Goal: Information Seeking & Learning: Check status

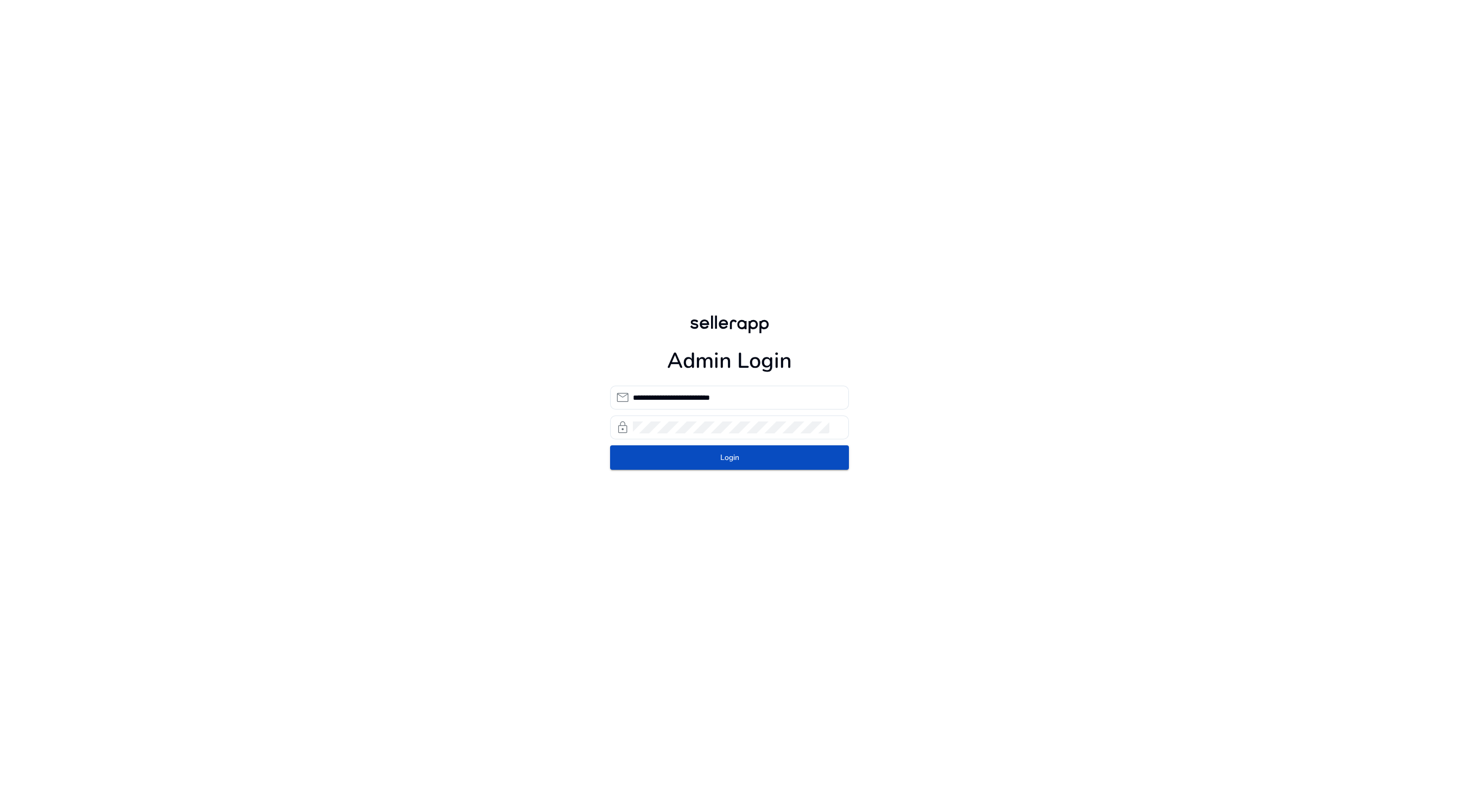
click at [681, 451] on form "**********" at bounding box center [730, 428] width 239 height 84
click at [681, 452] on span "submit" at bounding box center [730, 458] width 239 height 26
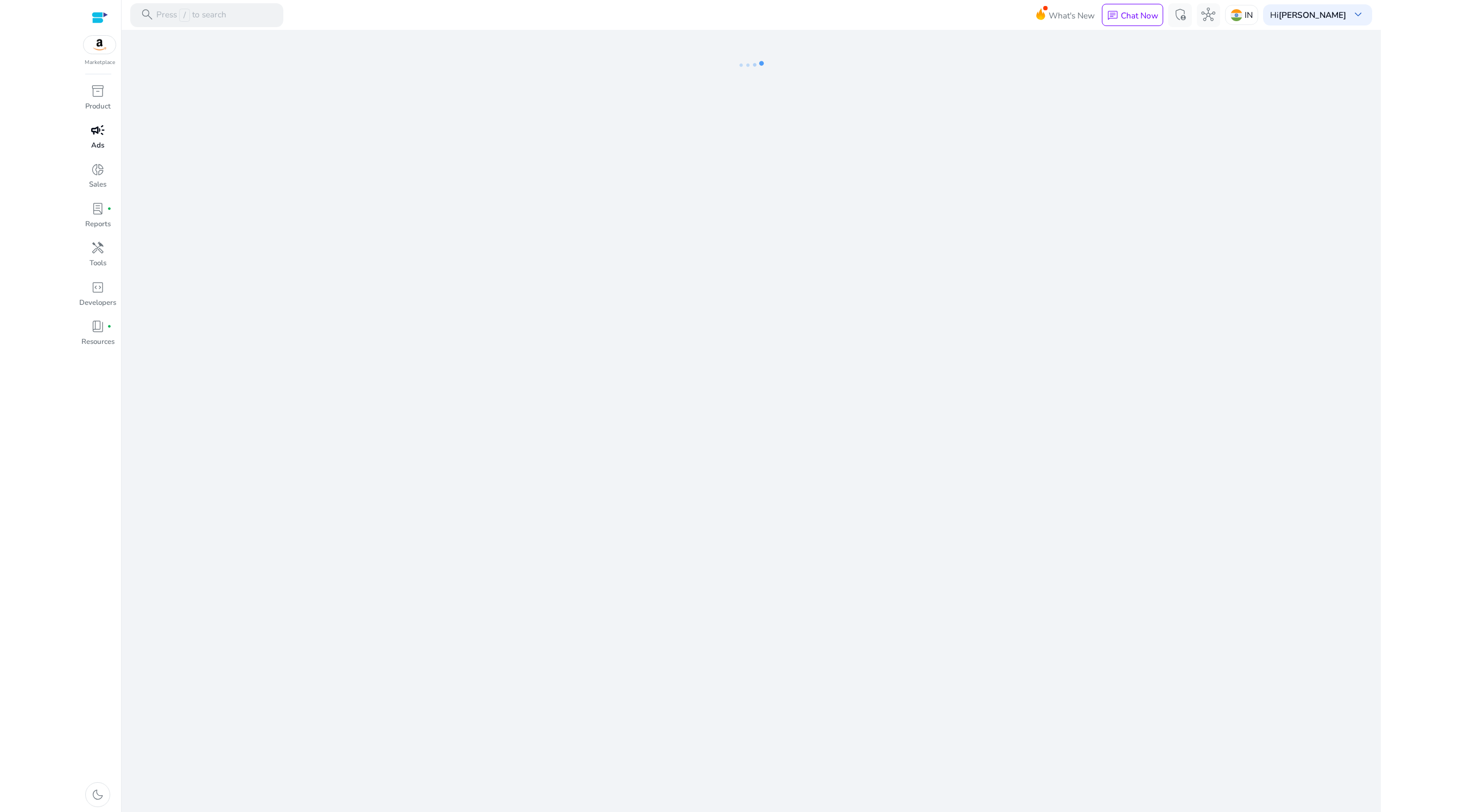
click at [96, 142] on p "Ads" at bounding box center [97, 146] width 13 height 11
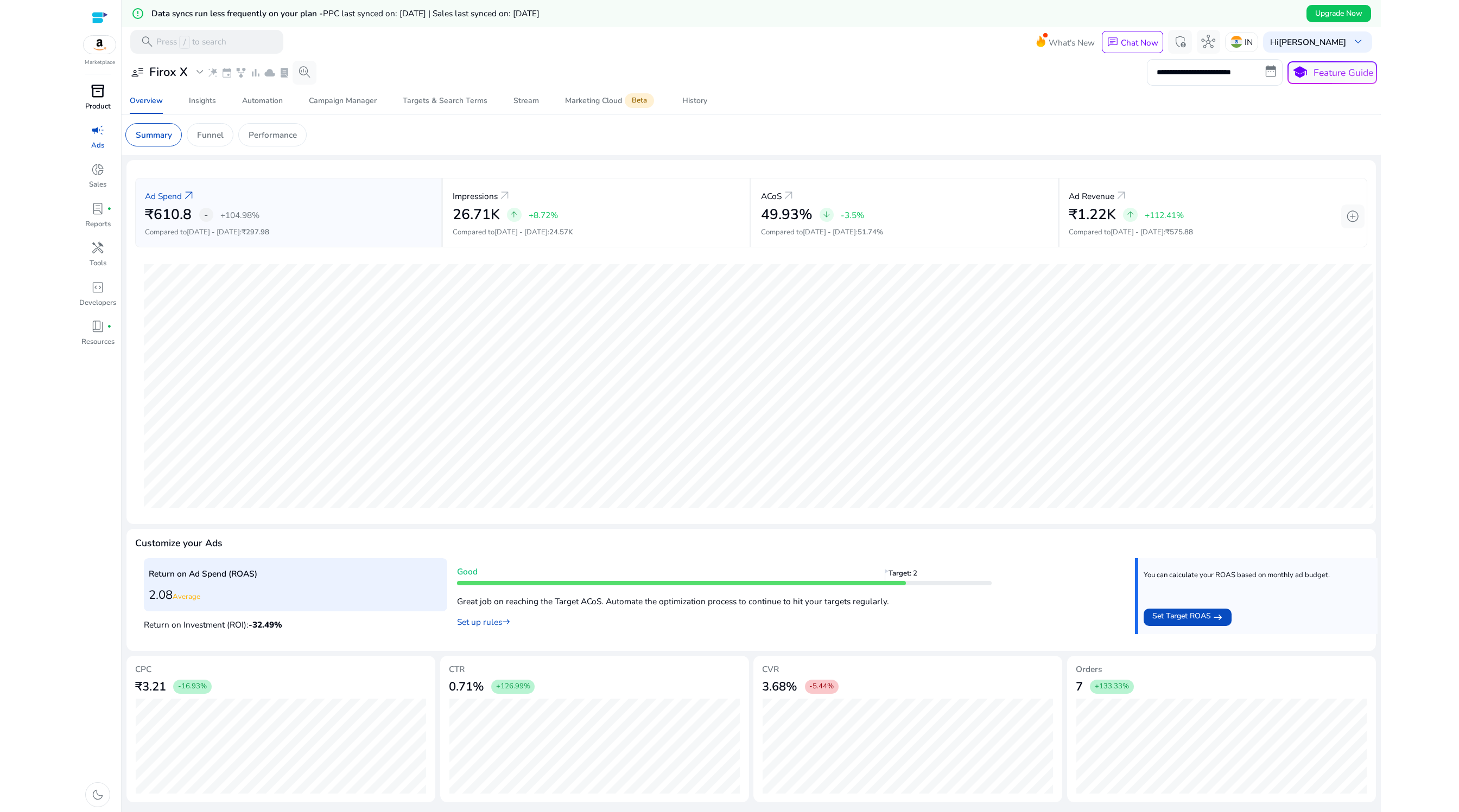
click at [102, 98] on span "inventory_2" at bounding box center [97, 91] width 14 height 14
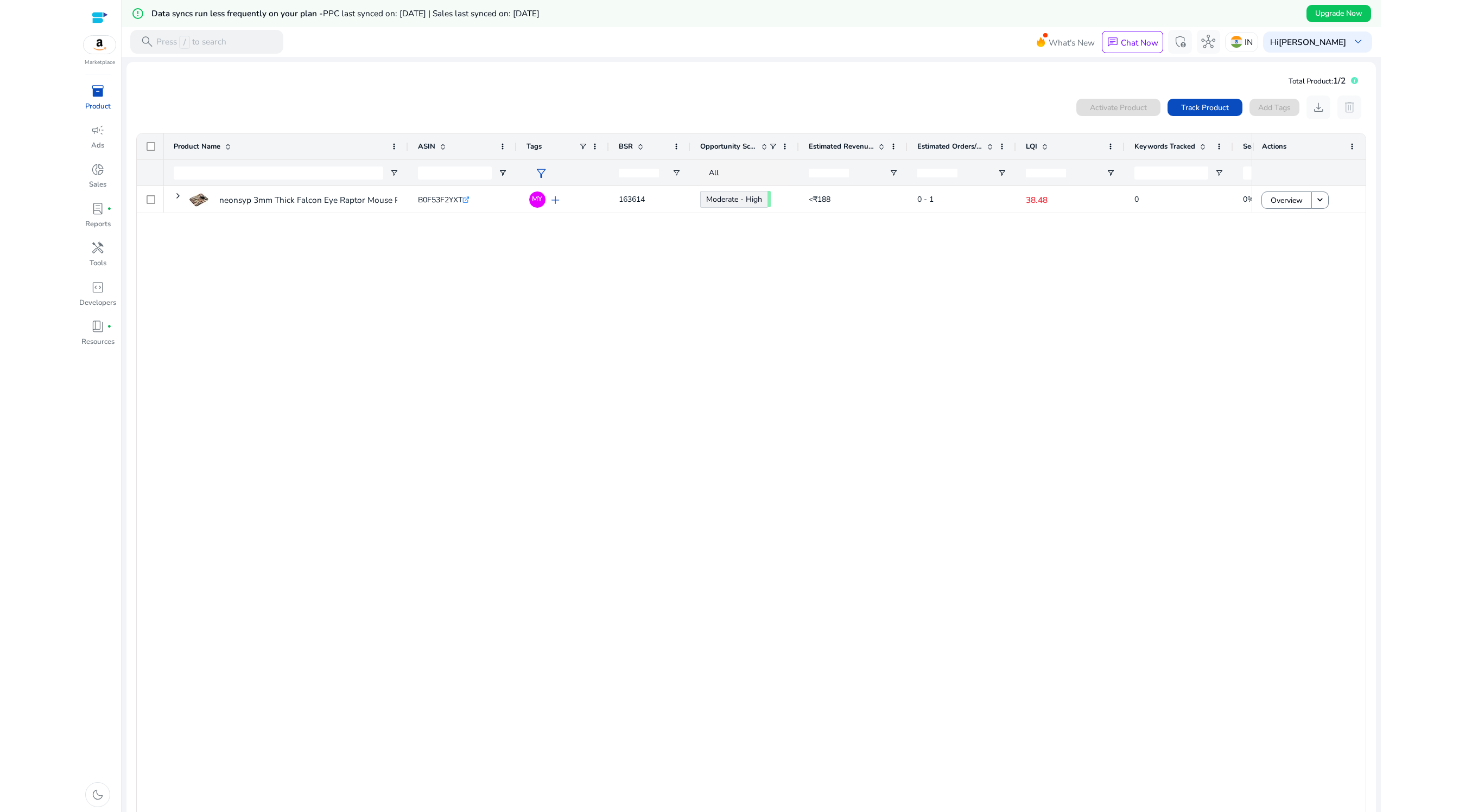
click at [1353, 82] on icon at bounding box center [1354, 81] width 2 height 5
click at [395, 520] on div "neonsyp 3mm Thick Falcon Eye Raptor Mouse Pad - Sharp Bird of... B0F53F2YXT .st…" at bounding box center [708, 504] width 1087 height 636
